Goal: Information Seeking & Learning: Learn about a topic

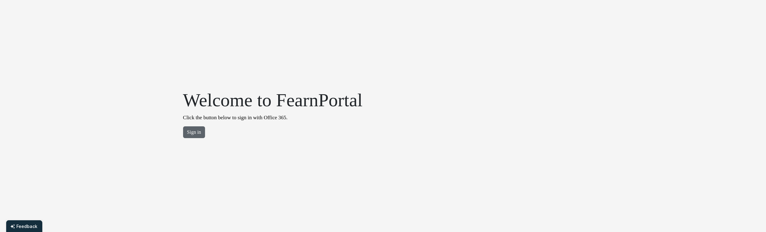
click at [198, 130] on button "Sign in" at bounding box center [194, 132] width 22 height 12
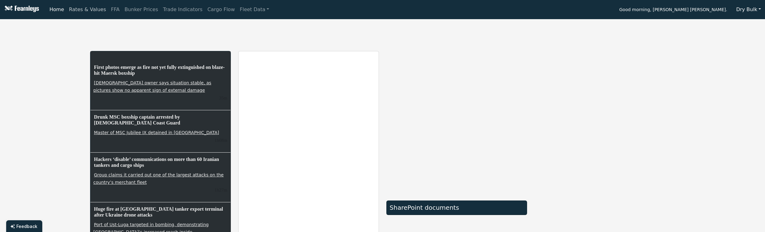
click at [85, 10] on link "Rates & Values" at bounding box center [88, 9] width 42 height 12
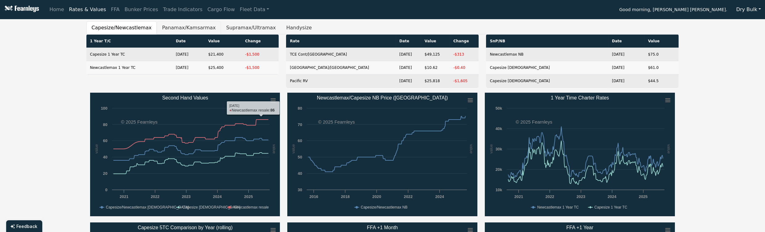
click at [179, 29] on button "Panamax/Kamsarmax" at bounding box center [189, 27] width 64 height 13
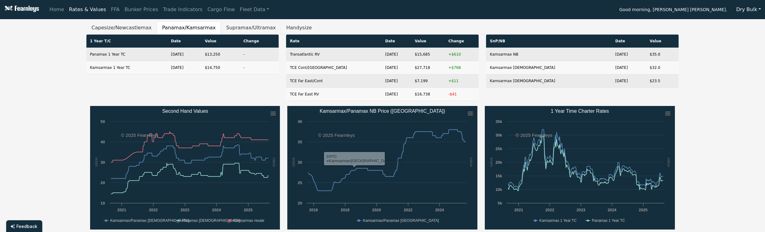
click at [233, 29] on button "Supramax/Ultramax" at bounding box center [251, 27] width 60 height 13
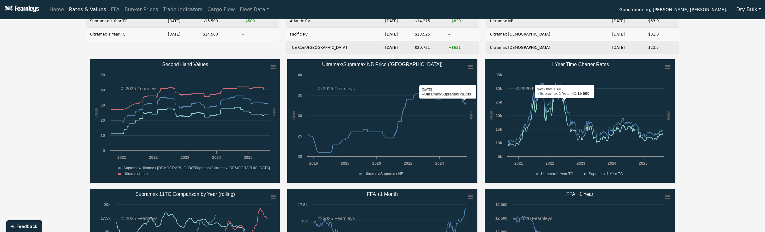
scroll to position [41, 0]
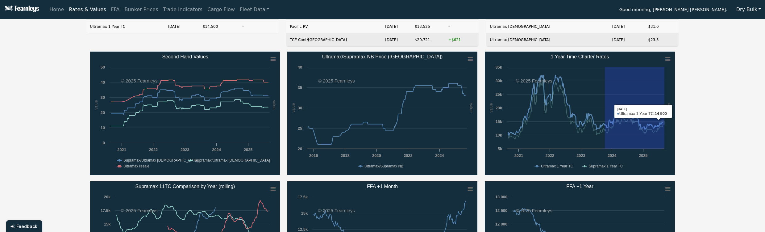
drag, startPoint x: 605, startPoint y: 96, endPoint x: 669, endPoint y: 108, distance: 65.0
click at [669, 108] on icon "Created with Highcharts 11.4.8 value value Chart context menu 1 Year Time Chart…" at bounding box center [580, 113] width 190 height 123
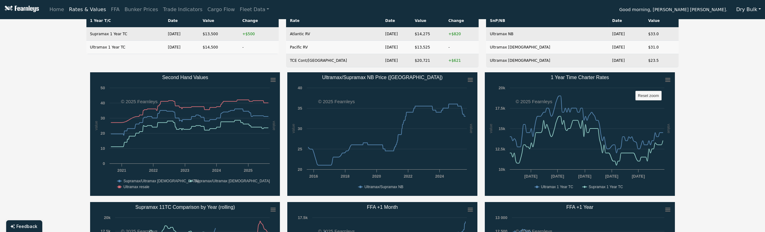
scroll to position [0, 0]
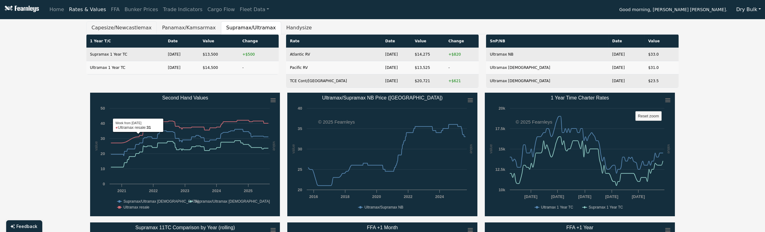
click at [112, 29] on button "Capesize/Newcastlemax" at bounding box center [121, 27] width 71 height 13
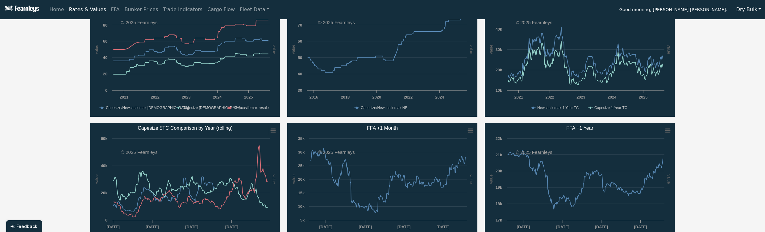
scroll to position [123, 0]
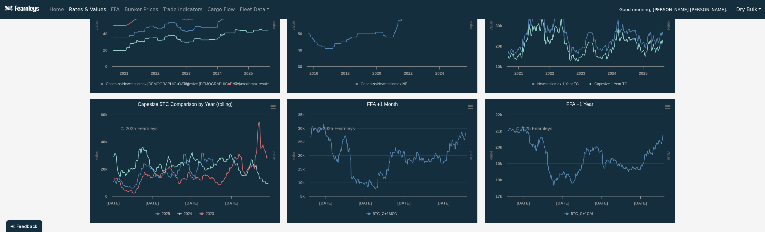
click at [60, 110] on div "Capesize/[GEOGRAPHIC_DATA] Panamax/Kamsarmax Supramax/Ultramax Handysize 1 Year…" at bounding box center [382, 63] width 765 height 331
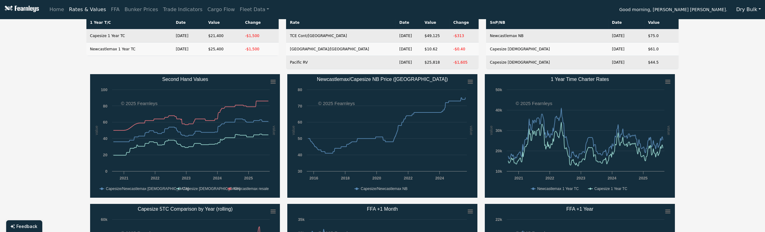
scroll to position [0, 0]
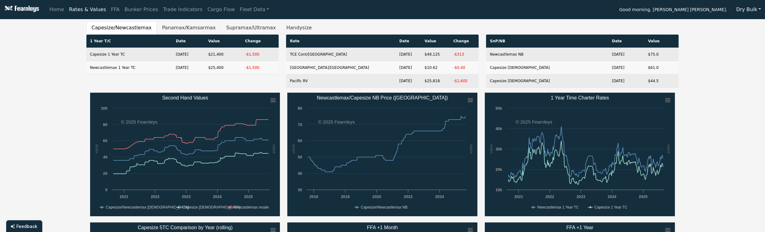
click at [168, 26] on button "Panamax/Kamsarmax" at bounding box center [189, 27] width 64 height 13
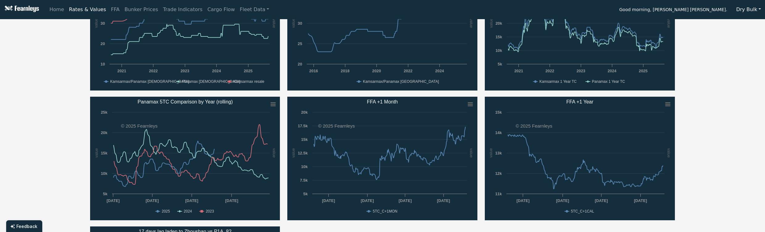
scroll to position [123, 0]
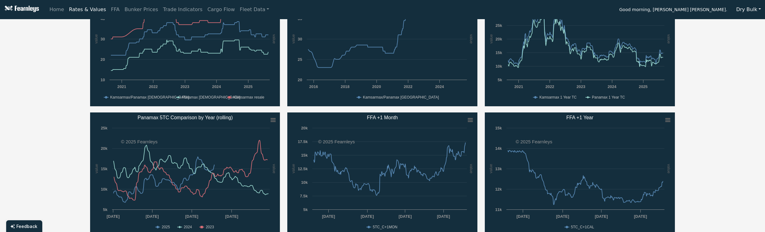
click at [59, 109] on div "Capesize/[GEOGRAPHIC_DATA] Panamax/Kamsarmax Supramax/Ultramax Handysize 1 Year…" at bounding box center [382, 134] width 765 height 473
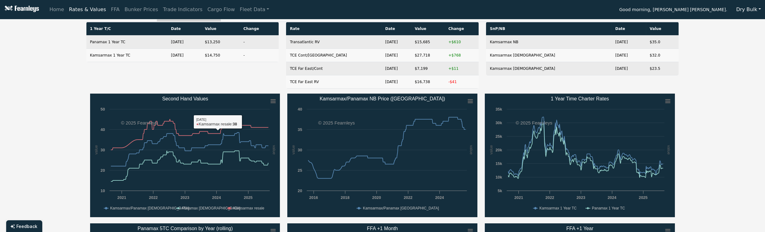
scroll to position [0, 0]
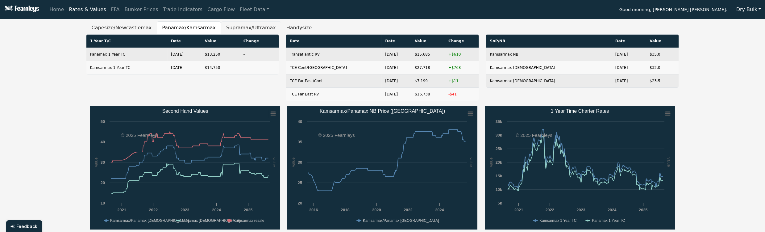
click at [224, 31] on button "Supramax/Ultramax" at bounding box center [251, 27] width 60 height 13
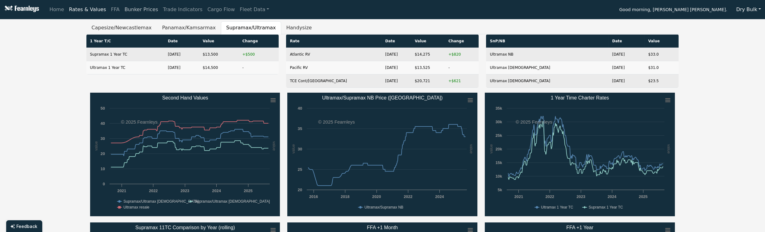
drag, startPoint x: 58, startPoint y: 65, endPoint x: 142, endPoint y: 3, distance: 104.3
click at [168, 30] on button "Panamax/Kamsarmax" at bounding box center [189, 27] width 64 height 13
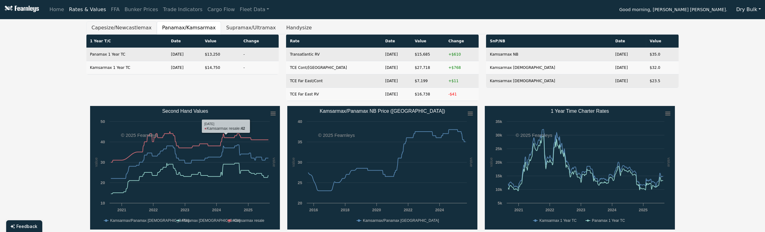
click at [131, 31] on button "Capesize/Newcastlemax" at bounding box center [121, 27] width 71 height 13
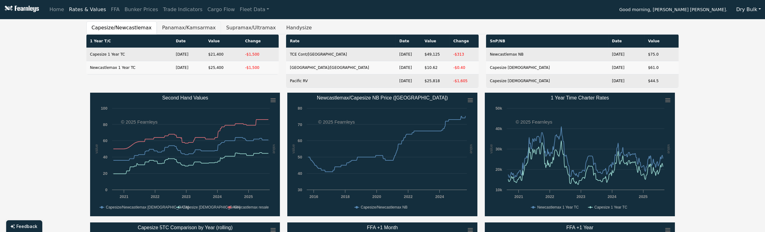
click at [167, 28] on button "Panamax/Kamsarmax" at bounding box center [189, 27] width 64 height 13
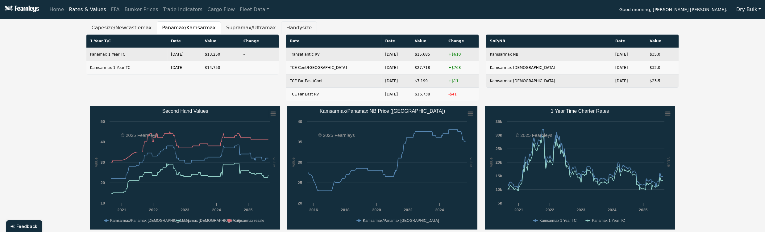
click at [281, 27] on button "Handysize" at bounding box center [299, 27] width 36 height 13
